Goal: Task Accomplishment & Management: Complete application form

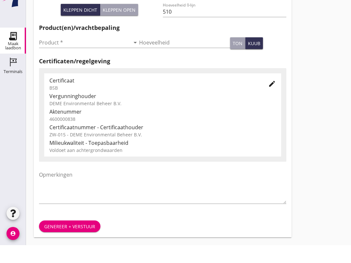
click at [77, 55] on input "Product *" at bounding box center [84, 60] width 91 height 10
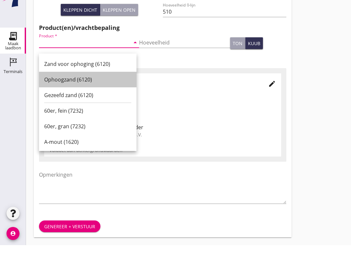
click at [88, 94] on div "Ophoogzand (6120)" at bounding box center [87, 98] width 87 height 8
type input "Ophoogzand (6120)"
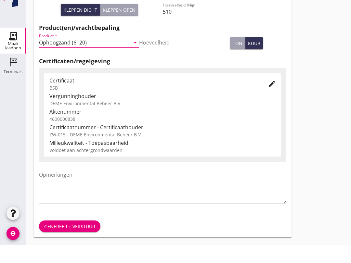
click at [81, 241] on div "Genereer + verstuur" at bounding box center [69, 244] width 51 height 7
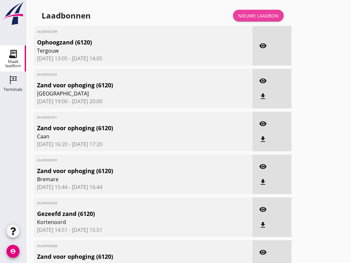
click at [262, 17] on link "Nieuwe laadbon" at bounding box center [258, 16] width 51 height 12
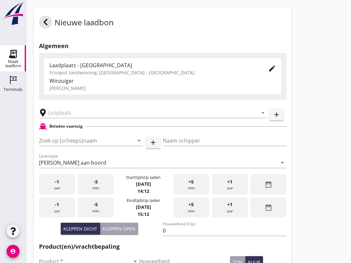
click at [78, 143] on input "Zoek op (scheeps)naam" at bounding box center [82, 141] width 86 height 10
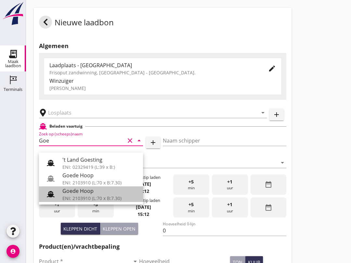
click at [97, 195] on div "Goede Hoop" at bounding box center [99, 191] width 75 height 8
type input "Goede Hoop"
type input "[PERSON_NAME]"
type input "555"
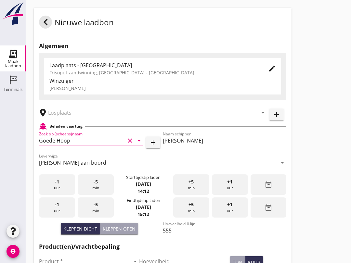
click at [79, 118] on input "text" at bounding box center [148, 113] width 201 height 10
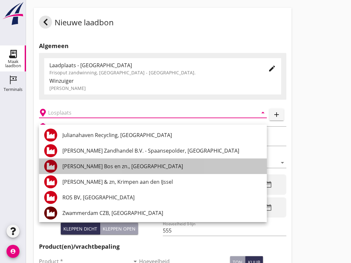
click at [102, 165] on div "[PERSON_NAME] Bos en zn., [GEOGRAPHIC_DATA]" at bounding box center [161, 167] width 199 height 8
type input "[PERSON_NAME] Bos en zn., [GEOGRAPHIC_DATA]"
